Goal: Information Seeking & Learning: Find specific fact

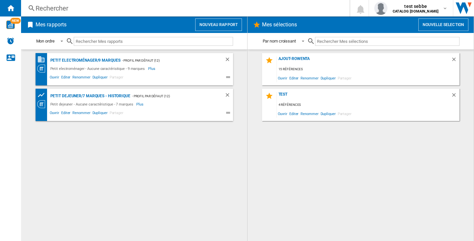
click at [73, 2] on div "Rechercher Rechercher 0 test sebbe CATALOG [DOMAIN_NAME] CATALOG [DOMAIN_NAME] …" at bounding box center [247, 8] width 453 height 16
click at [70, 9] on div "Rechercher" at bounding box center [184, 8] width 297 height 9
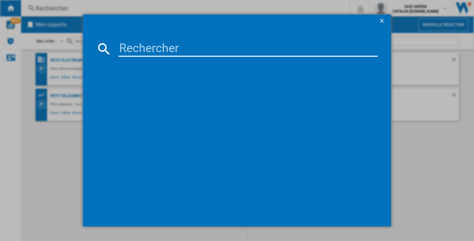
click at [156, 51] on input at bounding box center [247, 49] width 259 height 16
paste input "KRUPS BW871DF0 INOX NOIR"
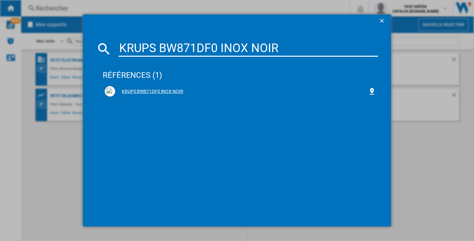
type input "KRUPS BW871DF0 INOX NOIR"
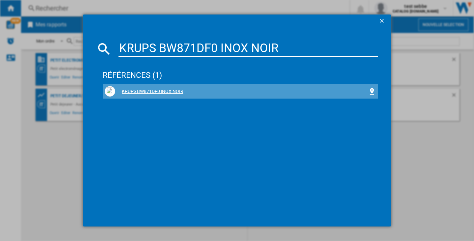
click at [160, 92] on div "KRUPS BW871DF0 INOX NOIR" at bounding box center [241, 91] width 253 height 7
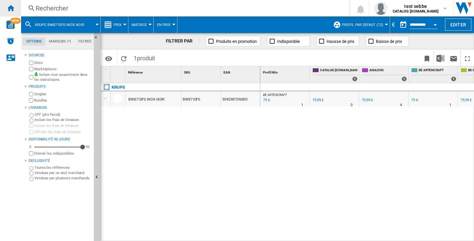
click at [6, 1] on div "Accueil" at bounding box center [10, 8] width 21 height 16
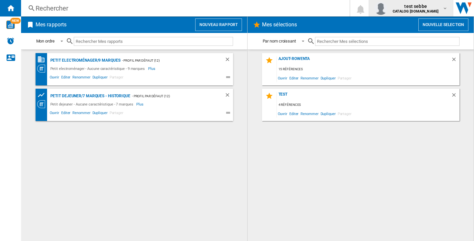
click at [387, 8] on img "button" at bounding box center [380, 8] width 13 height 13
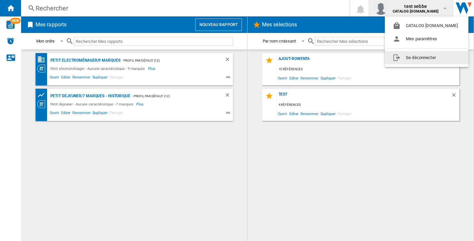
click at [419, 52] on button "Se déconnecter" at bounding box center [427, 57] width 84 height 13
